Goal: Navigation & Orientation: Understand site structure

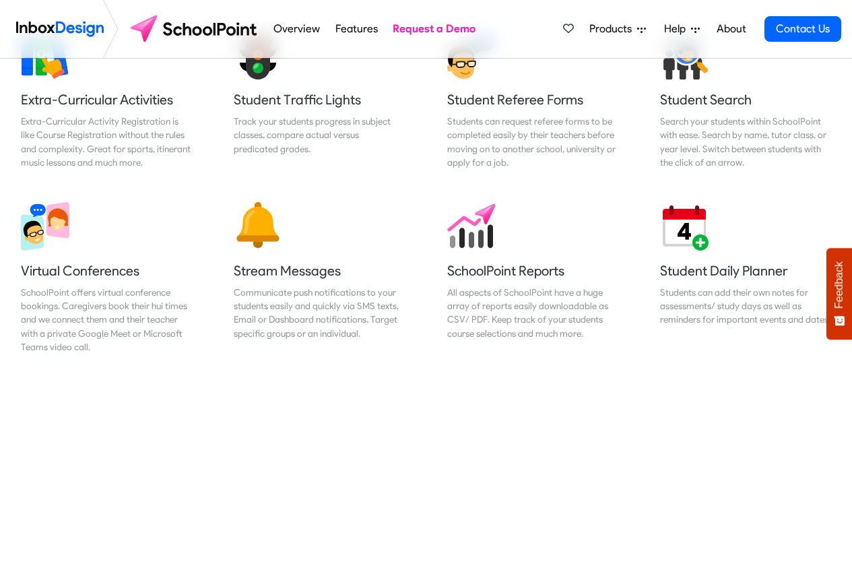
scroll to position [1050, 0]
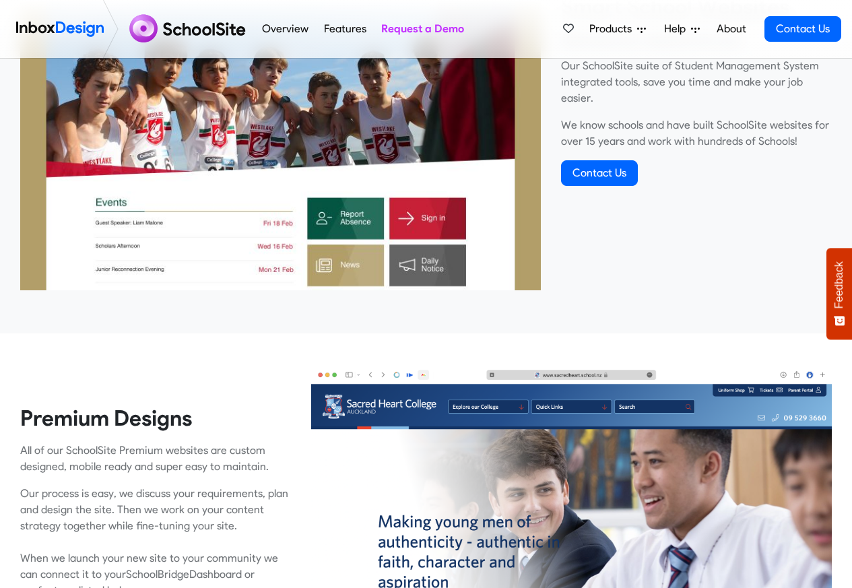
scroll to position [2221, 0]
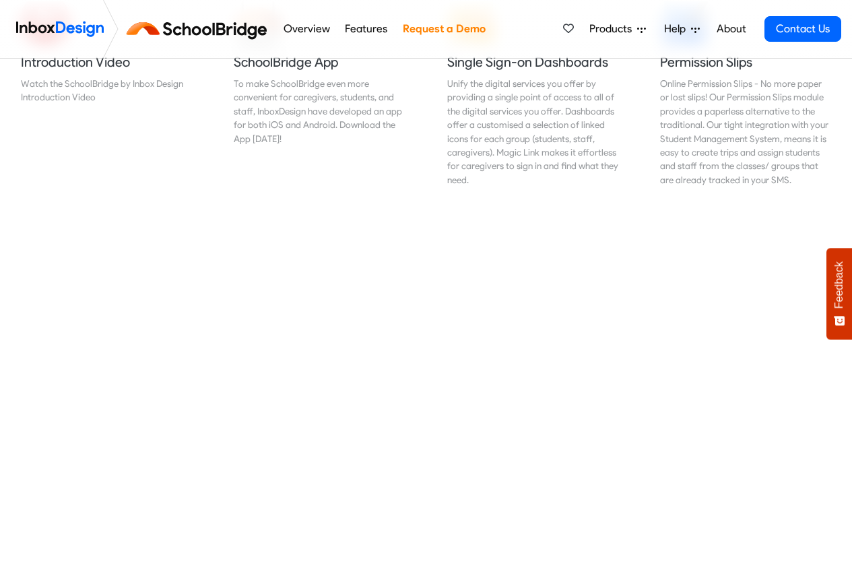
scroll to position [566, 0]
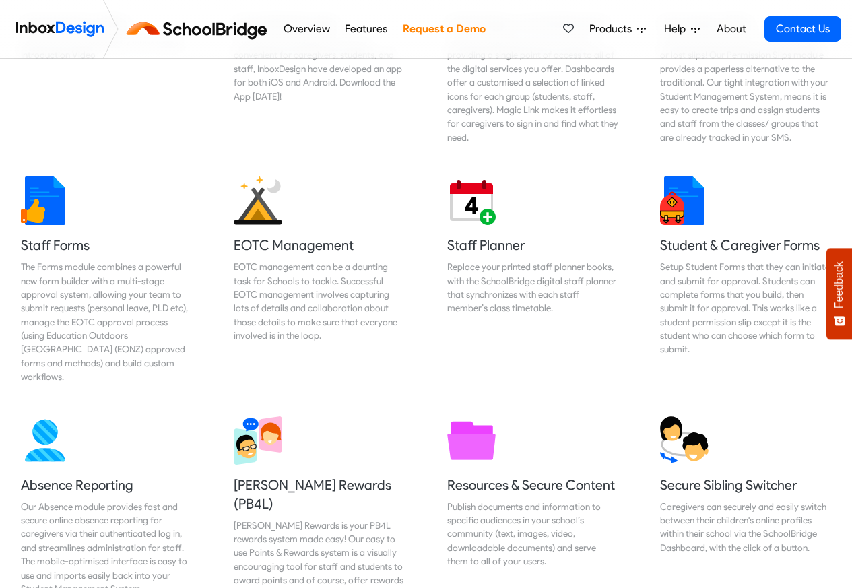
click at [351, 28] on link "Features" at bounding box center [366, 28] width 50 height 27
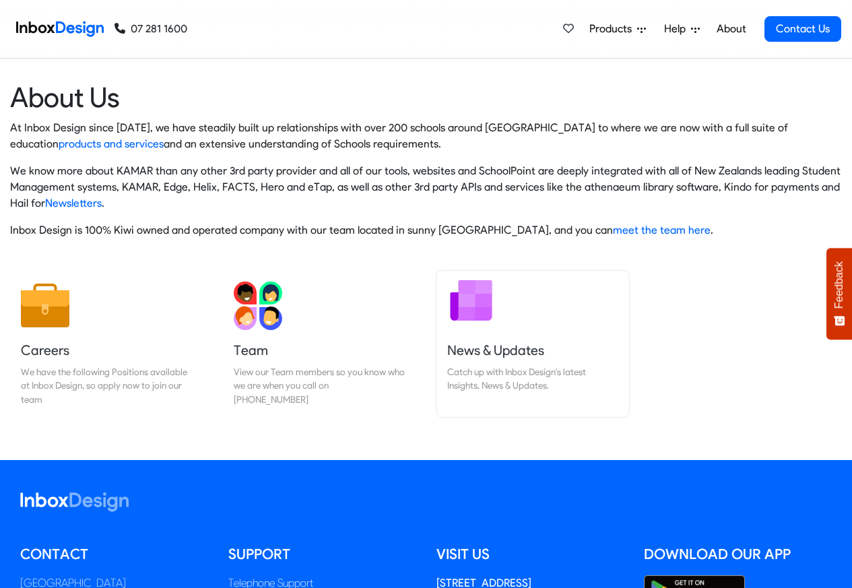
click at [465, 354] on h5 "News & Updates" at bounding box center [532, 350] width 171 height 19
